Goal: Information Seeking & Learning: Learn about a topic

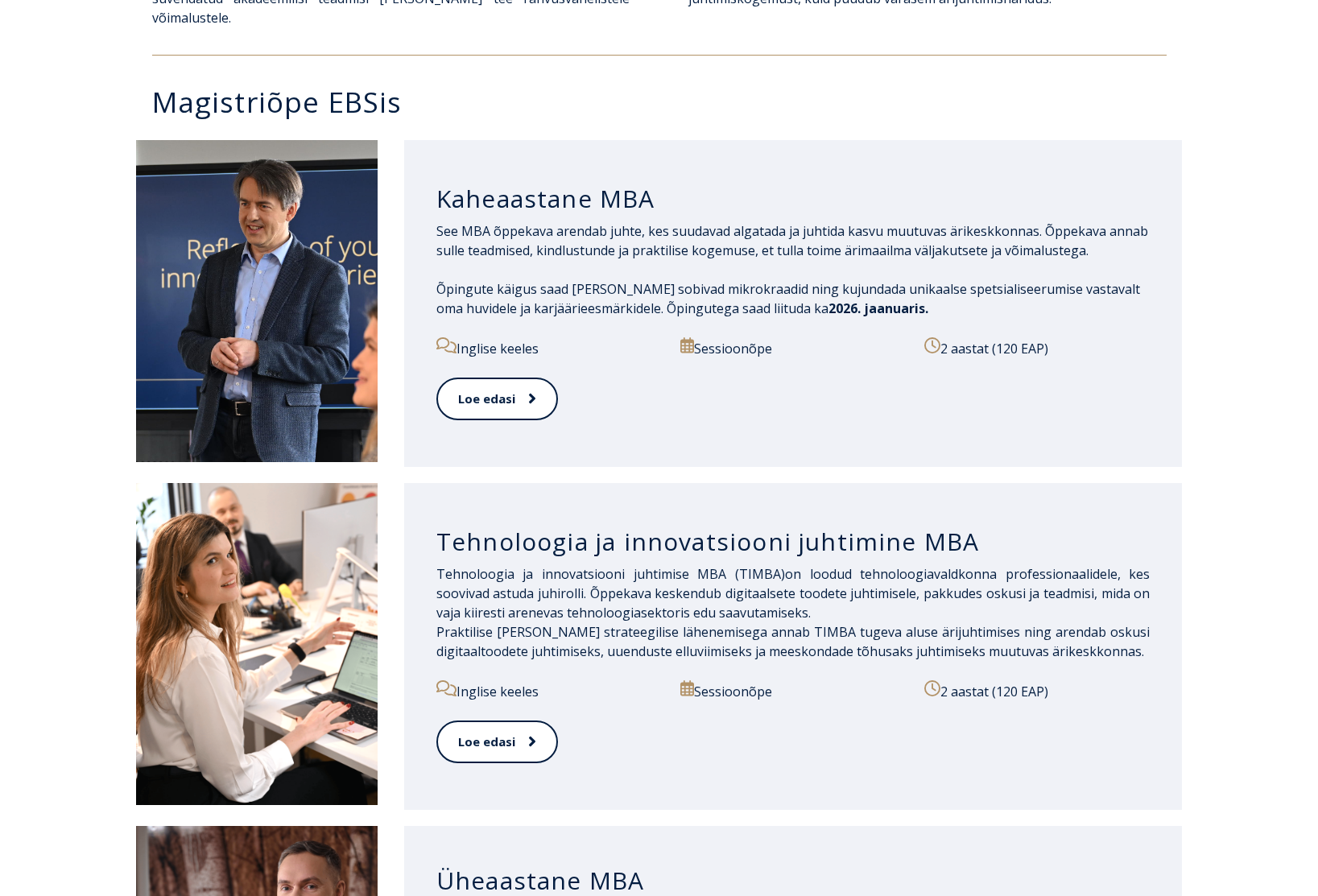
scroll to position [725, 0]
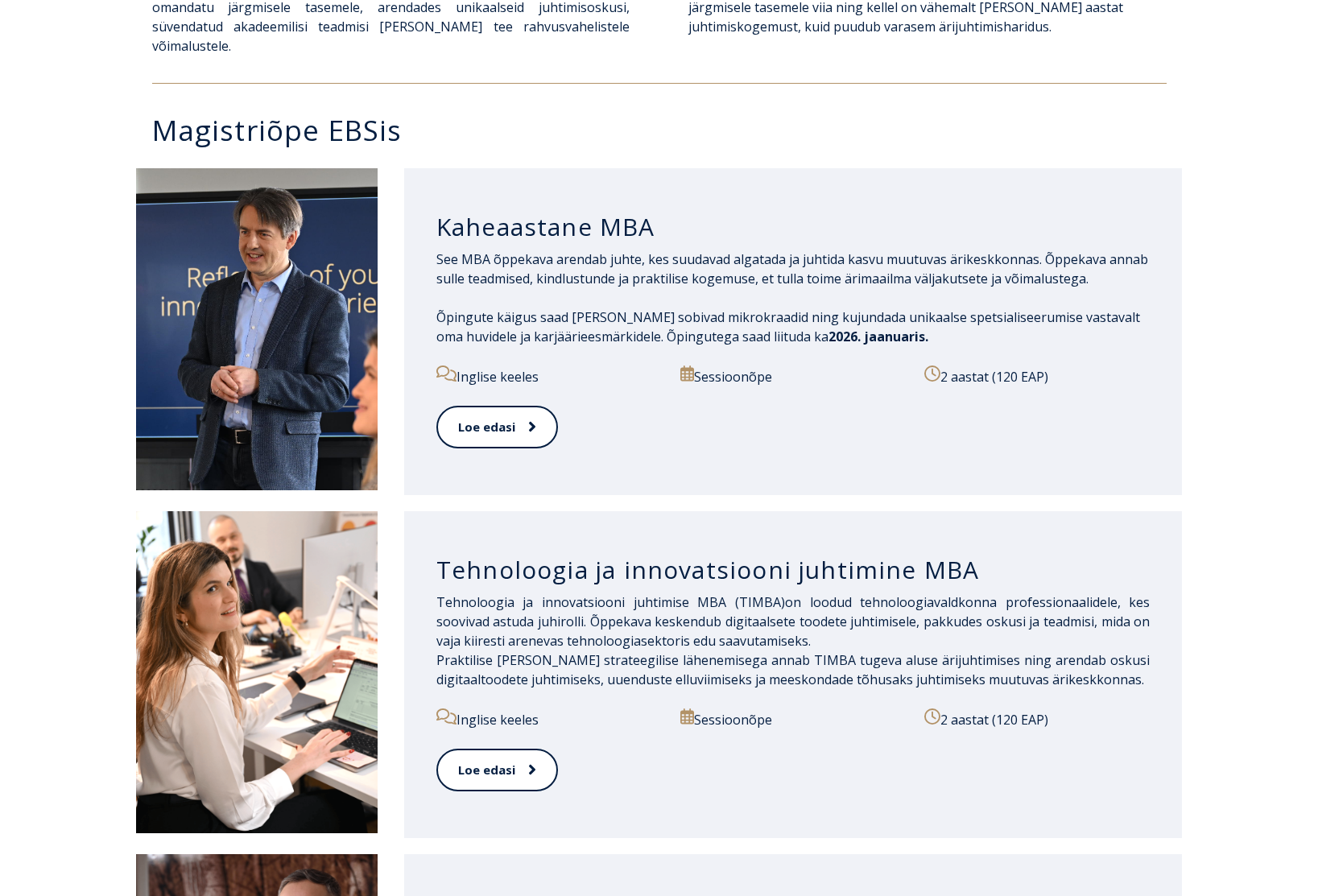
click at [563, 212] on h3 "Kaheaastane MBA" at bounding box center [793, 227] width 714 height 31
click at [508, 406] on link "Loe edasi" at bounding box center [496, 426] width 120 height 44
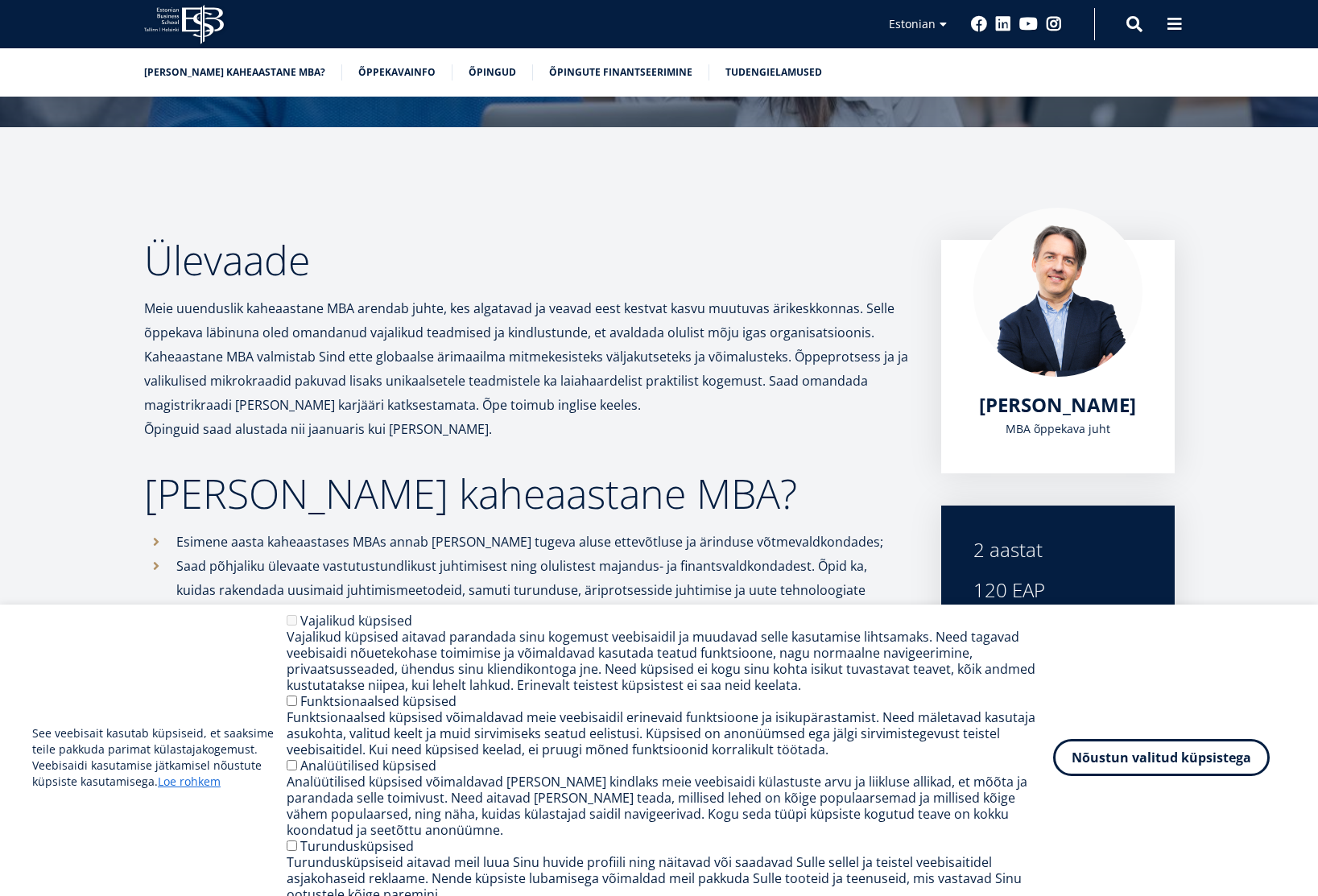
scroll to position [322, 0]
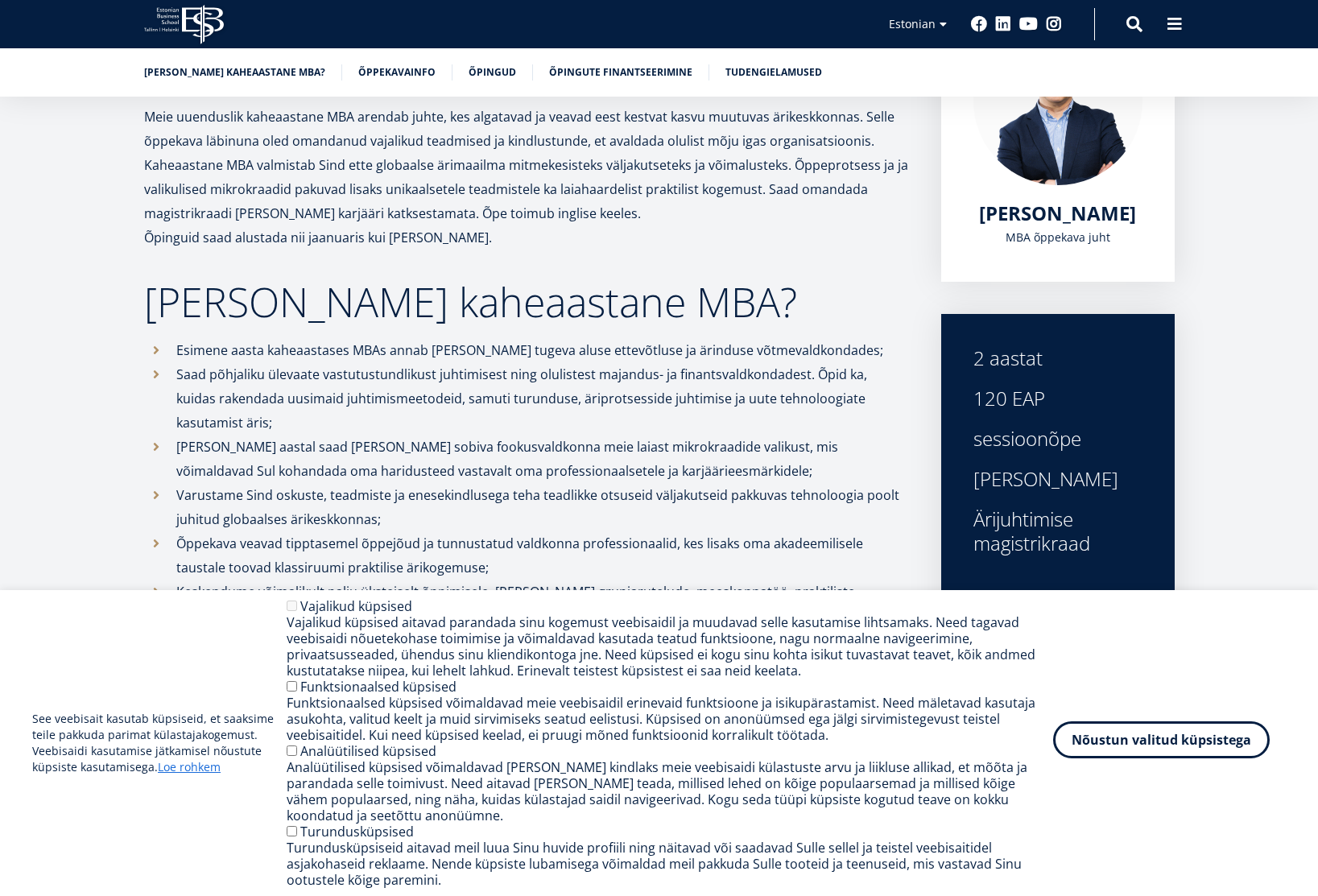
click at [1091, 754] on button "Nõustun valitud küpsistega" at bounding box center [1161, 740] width 216 height 37
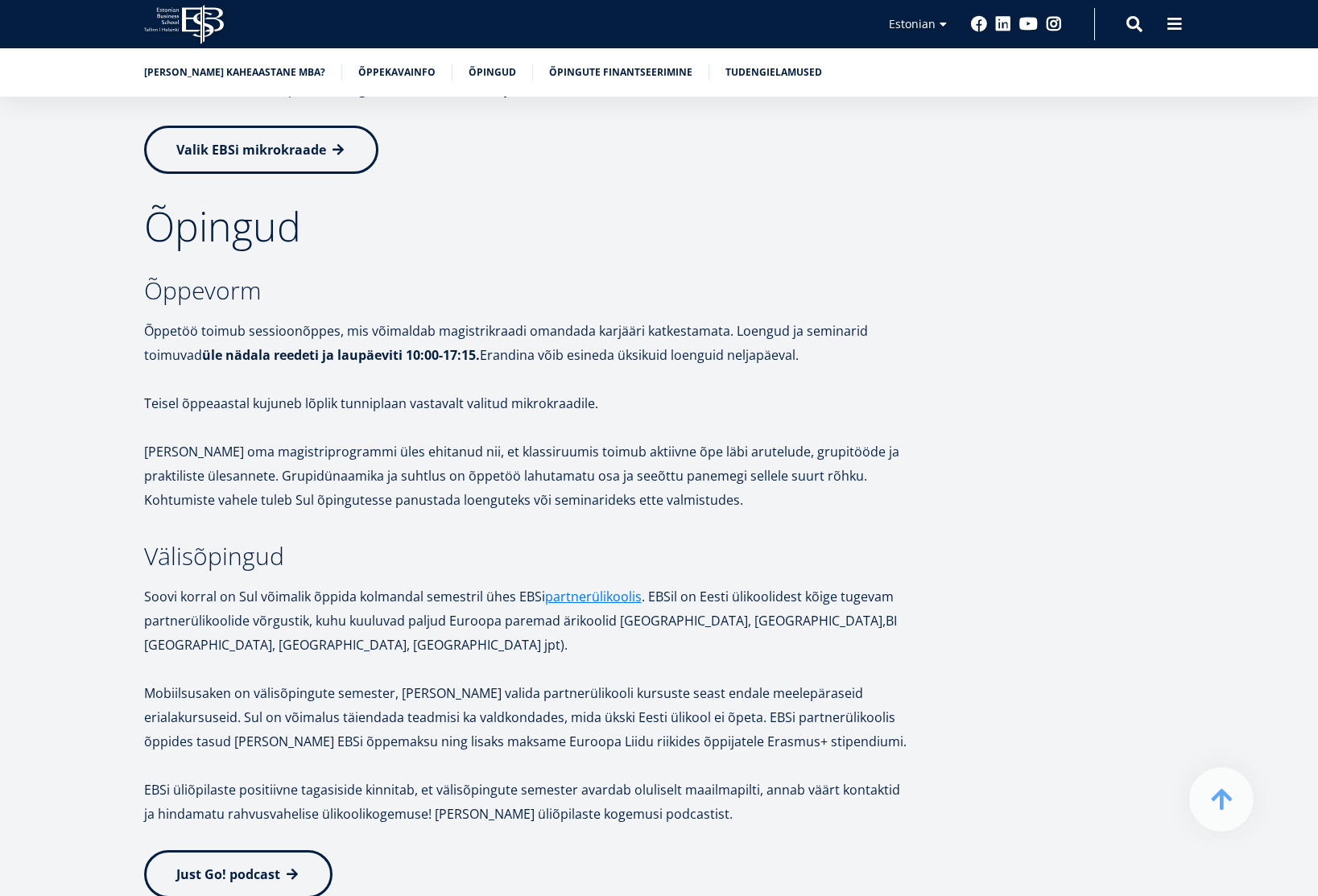
scroll to position [2626, 0]
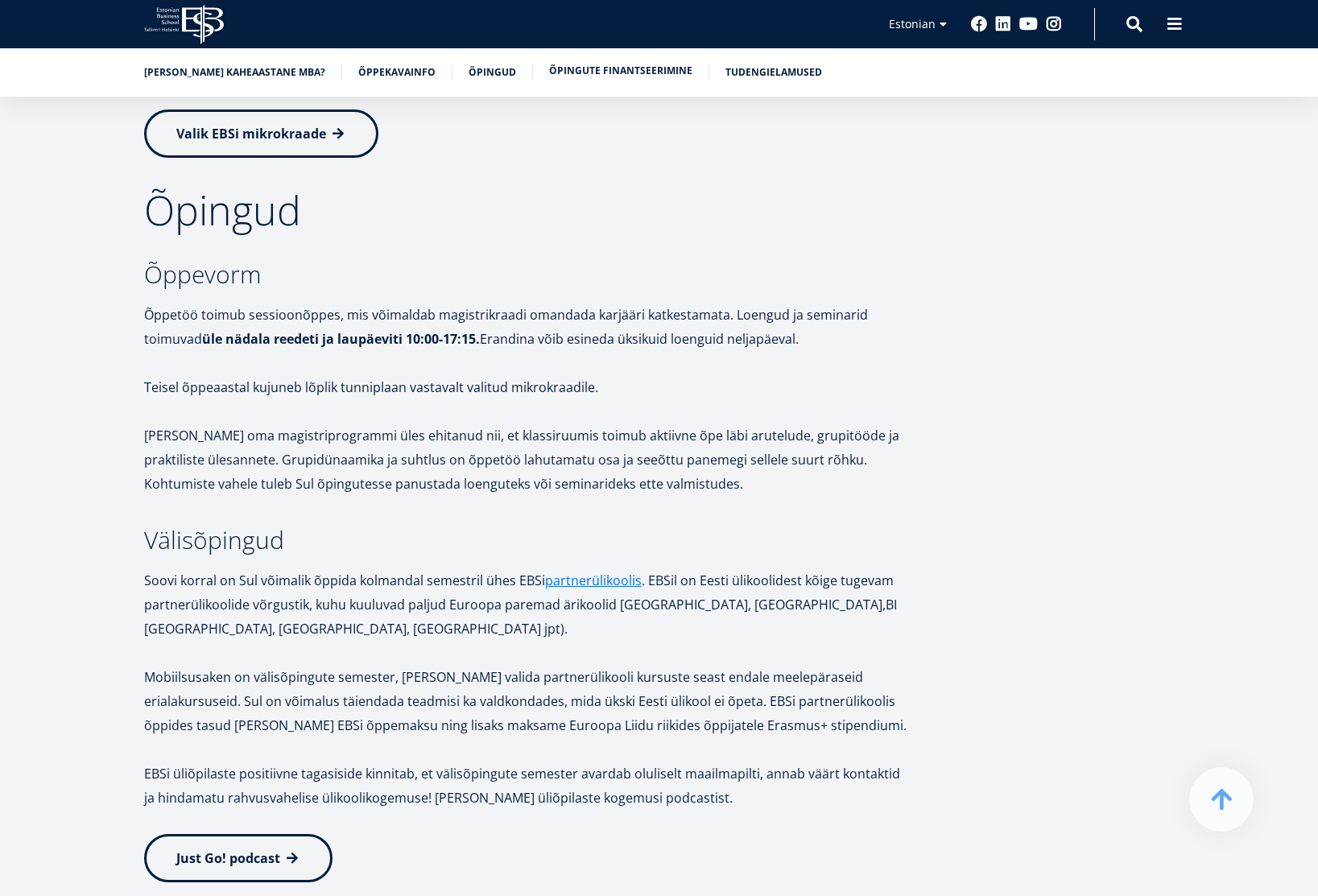
click at [561, 66] on link "Õpingute finantseerimine" at bounding box center [620, 70] width 143 height 16
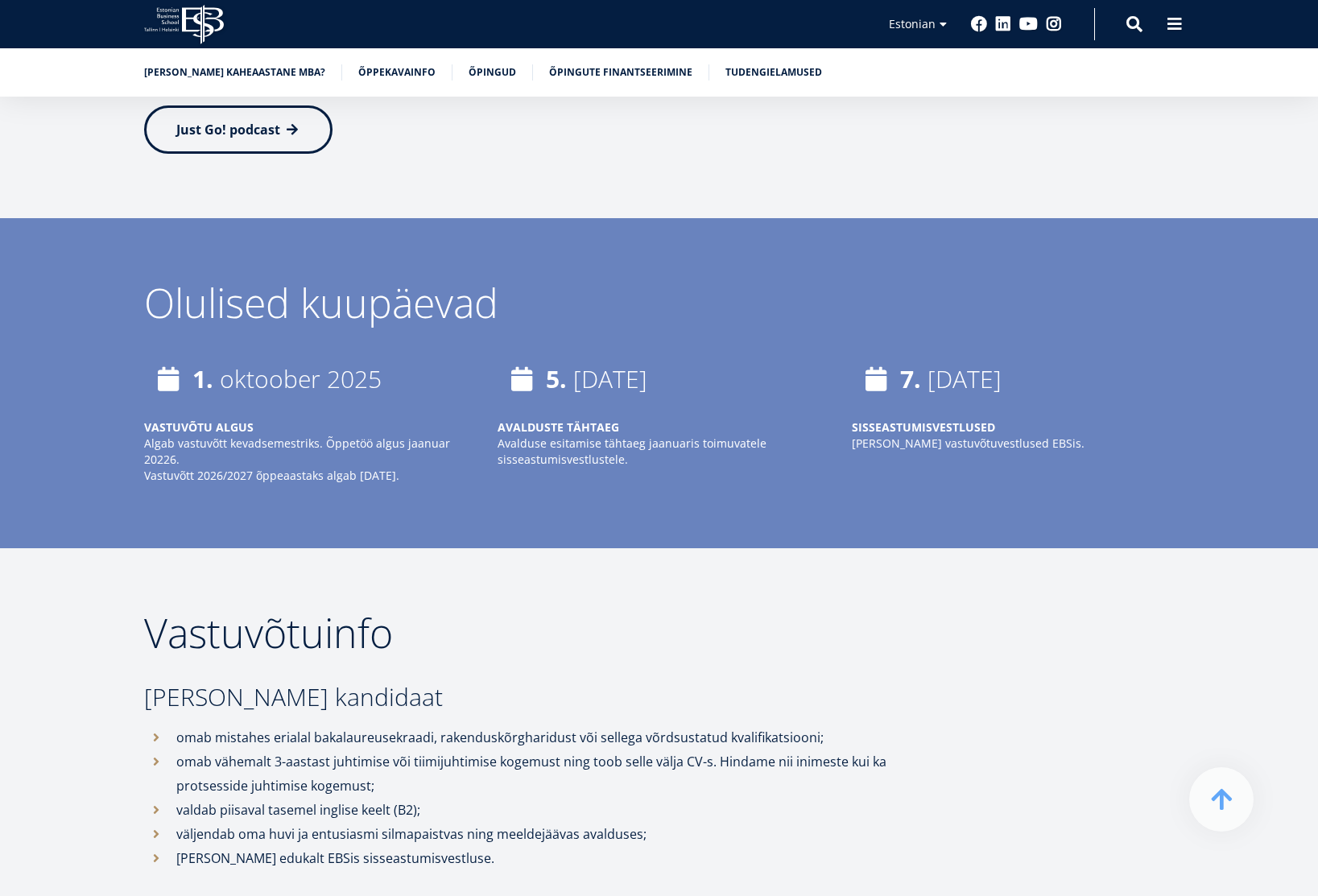
scroll to position [3234, 0]
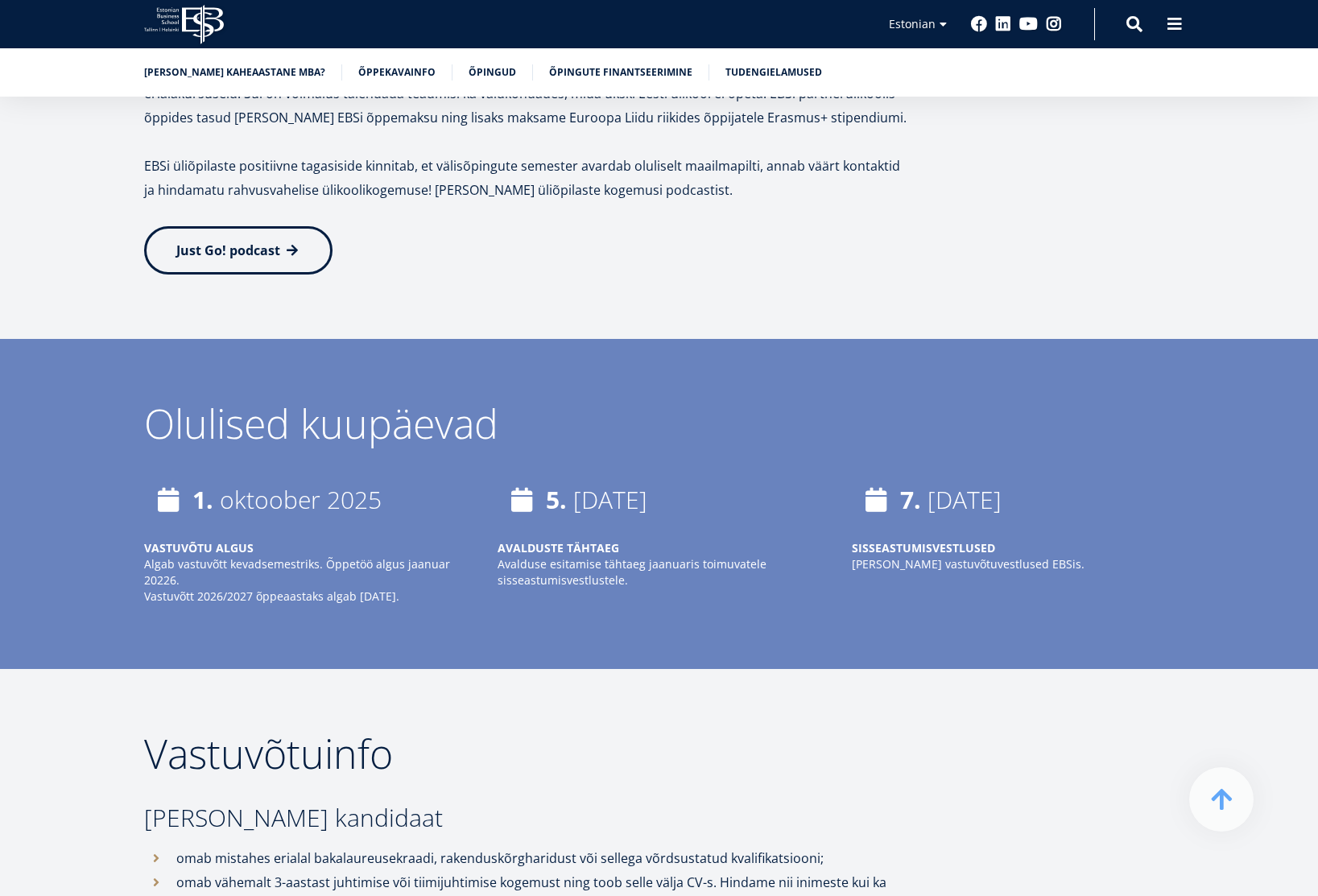
click at [627, 61] on div "[PERSON_NAME] kaheaastane MBA? Õppekavainfo Õpingud Õpingute finantseerimine Tu…" at bounding box center [659, 73] width 1318 height 49
click at [618, 81] on ul "[PERSON_NAME] kaheaastane MBA? Õppekavainfo Õpingud Õpingute finantseerimine Tu…" at bounding box center [651, 77] width 1046 height 24
click at [611, 79] on link "Õpingute finantseerimine" at bounding box center [620, 70] width 143 height 16
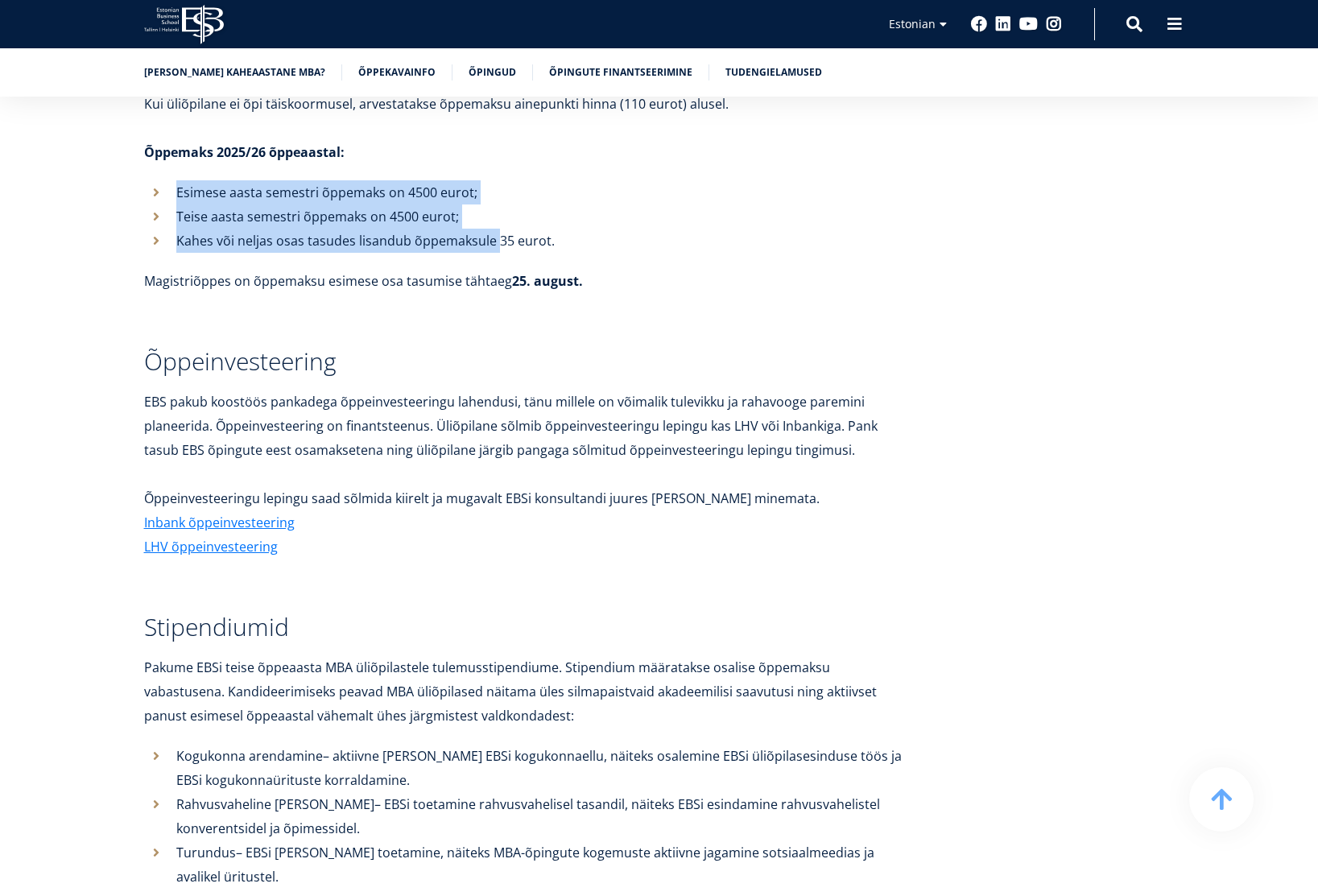
drag, startPoint x: 170, startPoint y: 140, endPoint x: 494, endPoint y: 187, distance: 327.4
click at [494, 187] on ul "Esimese aasta semestri õppemaks on 4500 eurot; Teise aasta semestri õppemaks on…" at bounding box center [526, 216] width 765 height 72
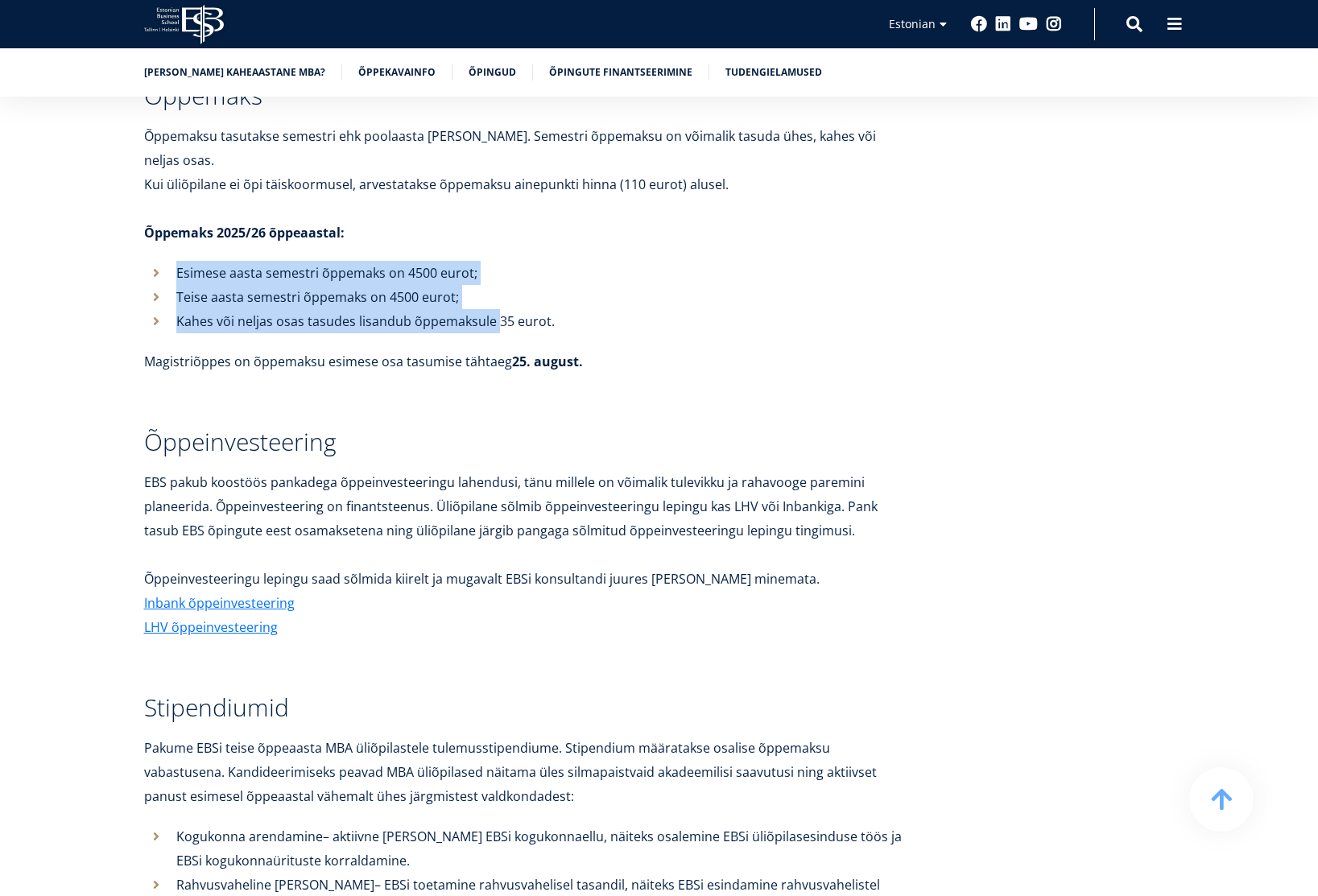
scroll to position [5407, 0]
